Goal: Information Seeking & Learning: Find specific fact

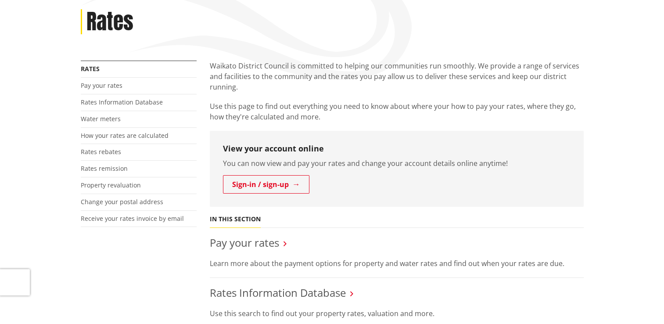
scroll to position [132, 0]
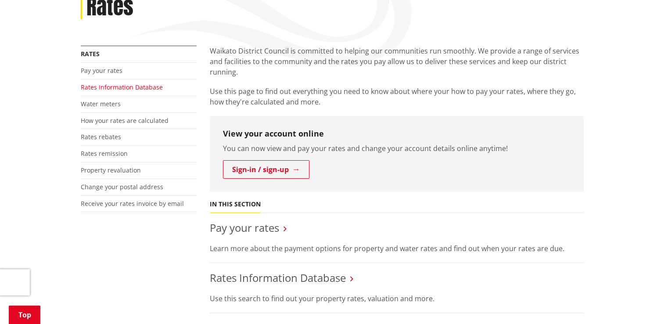
click at [130, 88] on link "Rates Information Database" at bounding box center [122, 87] width 82 height 8
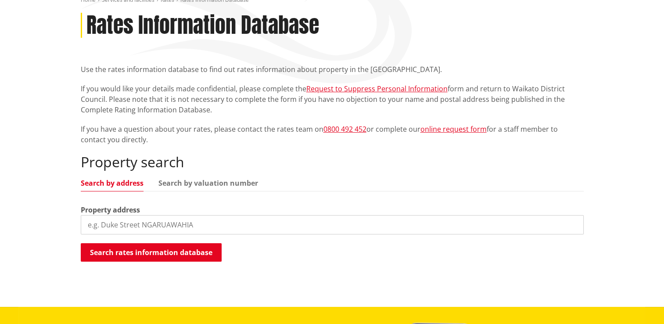
scroll to position [175, 0]
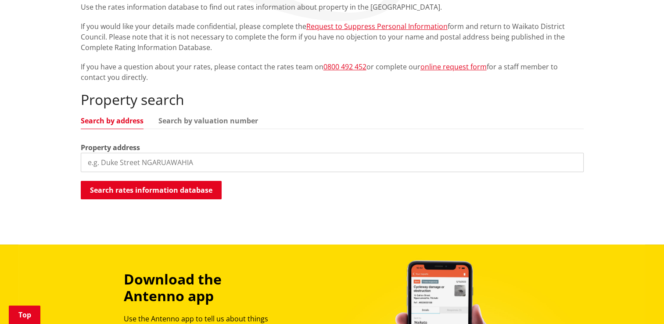
click at [146, 166] on input "search" at bounding box center [332, 162] width 503 height 19
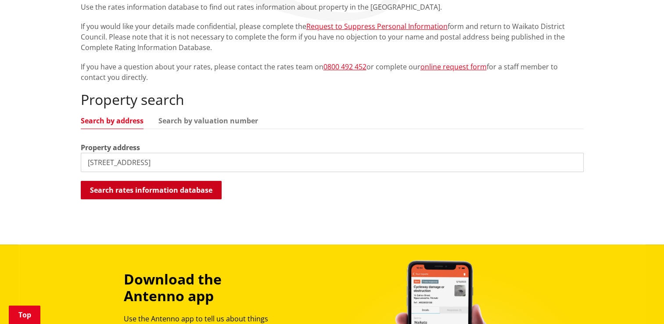
click at [186, 187] on button "Search rates information database" at bounding box center [151, 190] width 141 height 18
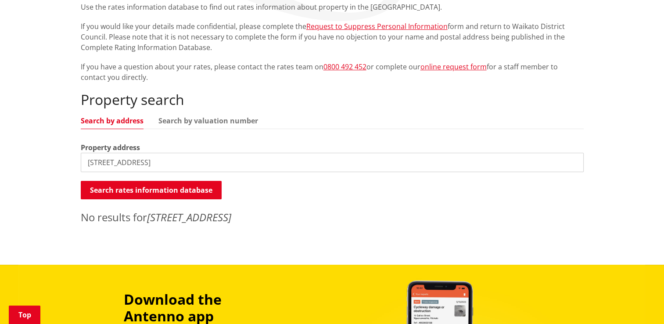
click at [173, 162] on input "[STREET_ADDRESS]" at bounding box center [332, 162] width 503 height 19
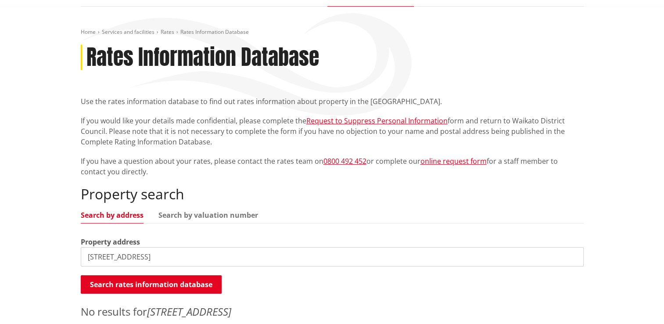
scroll to position [132, 0]
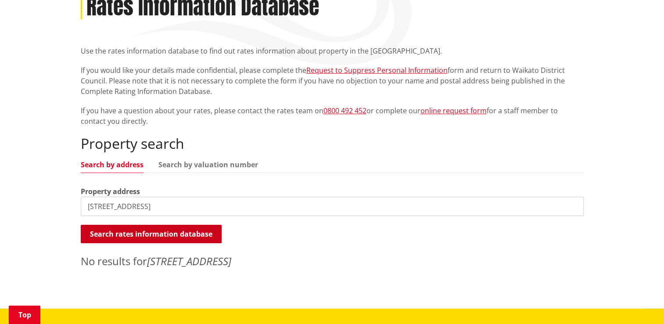
click at [138, 232] on button "Search rates information database" at bounding box center [151, 234] width 141 height 18
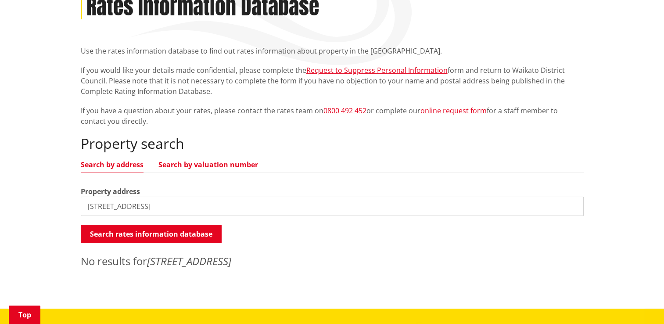
click at [183, 166] on link "Search by valuation number" at bounding box center [208, 164] width 100 height 7
click at [132, 166] on link "Search by address" at bounding box center [112, 164] width 63 height 7
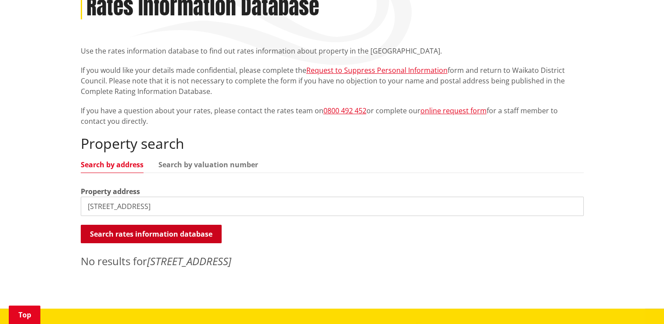
click at [148, 230] on button "Search rates information database" at bounding box center [151, 234] width 141 height 18
click at [192, 233] on button "Search rates information database" at bounding box center [151, 234] width 141 height 18
click at [102, 204] on input "[STREET_ADDRESS]" at bounding box center [332, 205] width 503 height 19
drag, startPoint x: 133, startPoint y: 207, endPoint x: 136, endPoint y: 202, distance: 5.7
click at [134, 207] on input "[STREET_ADDRESS]" at bounding box center [332, 205] width 503 height 19
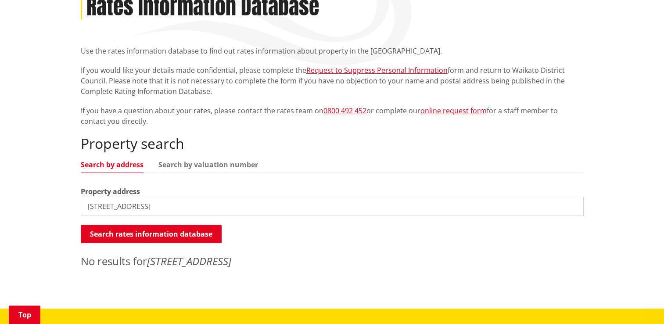
click at [178, 203] on input "[STREET_ADDRESS]" at bounding box center [332, 205] width 503 height 19
type input "[STREET_ADDRESS]"
click at [179, 235] on button "Search rates information database" at bounding box center [151, 234] width 141 height 18
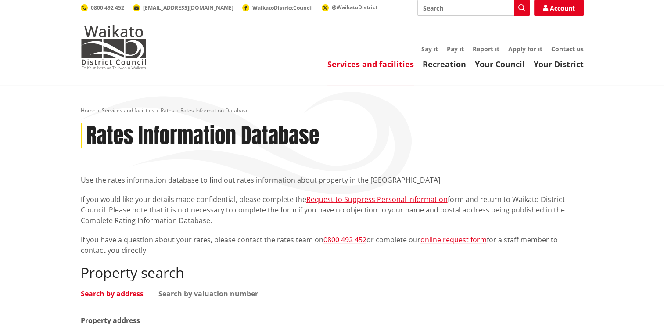
scroll to position [0, 0]
